Goal: Navigation & Orientation: Find specific page/section

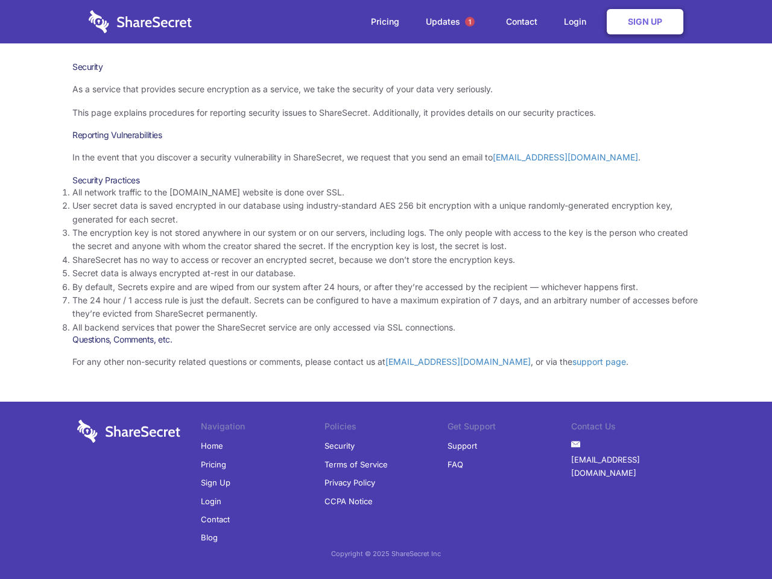
click at [386, 289] on li "By default, Secrets expire and are wiped from our system after 24 hours, or aft…" at bounding box center [385, 286] width 627 height 13
click at [470, 22] on span "1" at bounding box center [470, 22] width 10 height 10
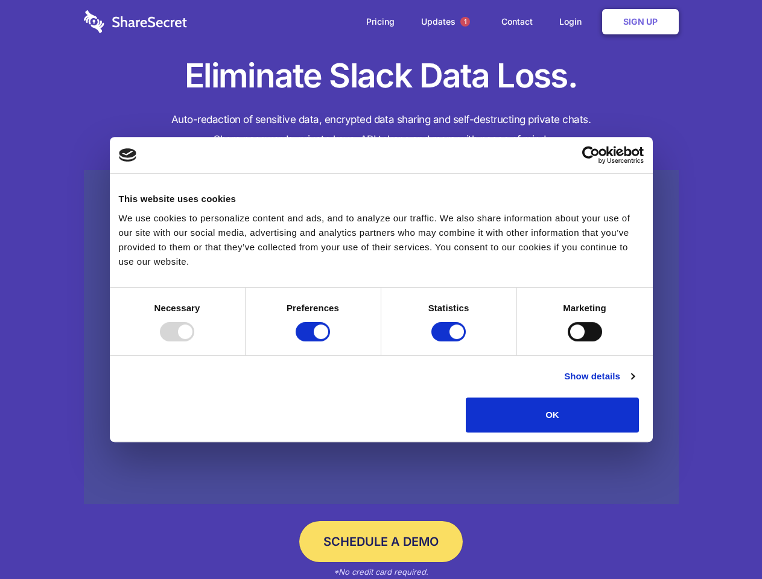
click at [194, 341] on div at bounding box center [177, 331] width 34 height 19
click at [330, 341] on input "Preferences" at bounding box center [312, 331] width 34 height 19
checkbox input "false"
click at [450, 341] on input "Statistics" at bounding box center [448, 331] width 34 height 19
checkbox input "false"
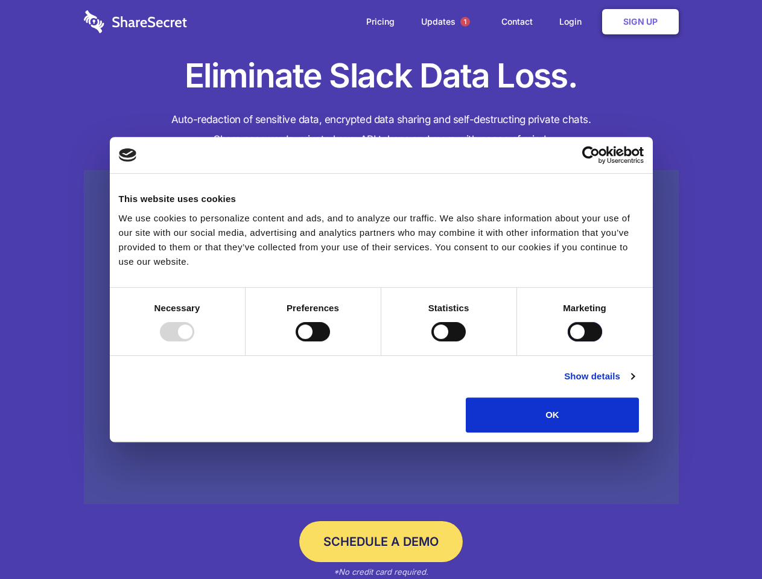
click at [567, 341] on input "Marketing" at bounding box center [584, 331] width 34 height 19
checkbox input "true"
click at [634, 383] on link "Show details" at bounding box center [599, 376] width 70 height 14
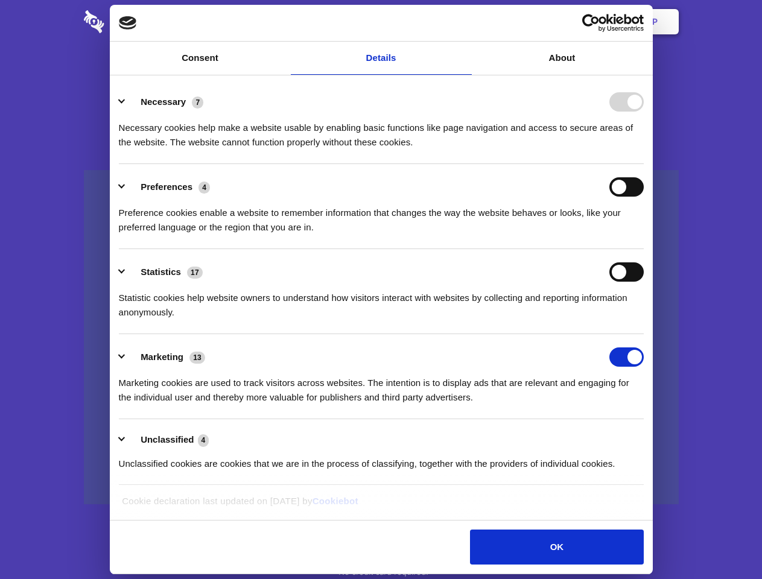
click at [643, 164] on li "Necessary 7 Necessary cookies help make a website usable by enabling basic func…" at bounding box center [381, 121] width 525 height 85
click at [464, 22] on span "1" at bounding box center [465, 22] width 10 height 10
